Goal: Navigation & Orientation: Find specific page/section

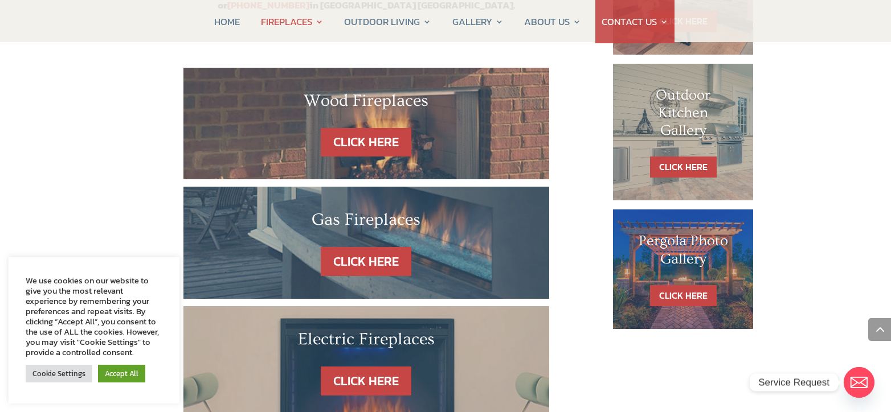
scroll to position [684, 0]
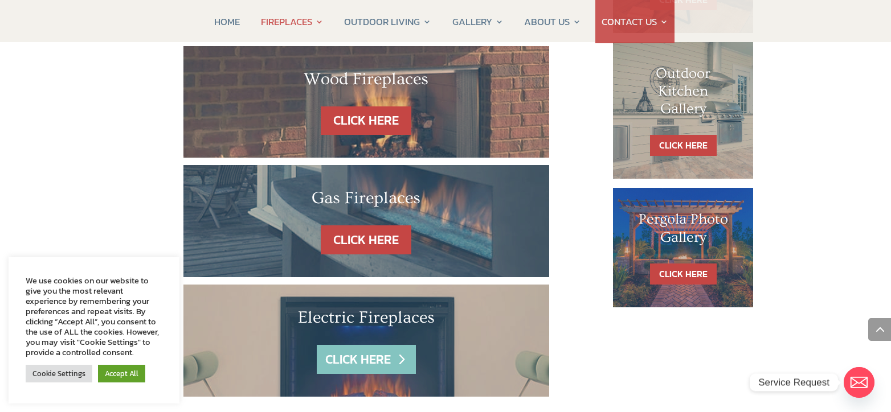
click at [365, 345] on link "CLICK HERE" at bounding box center [366, 359] width 99 height 29
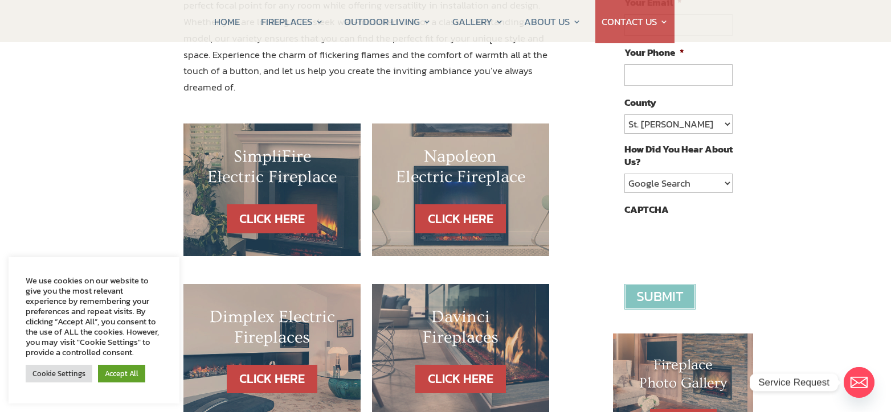
scroll to position [285, 0]
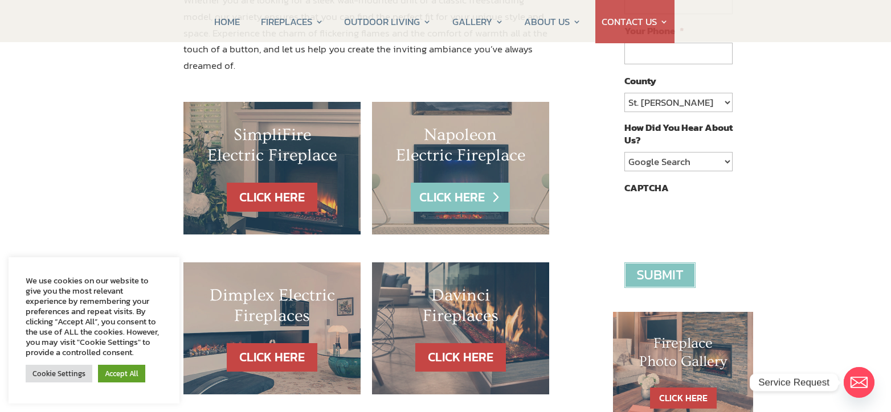
click at [473, 183] on link "CLICK HERE" at bounding box center [460, 197] width 99 height 29
